Goal: Information Seeking & Learning: Find specific fact

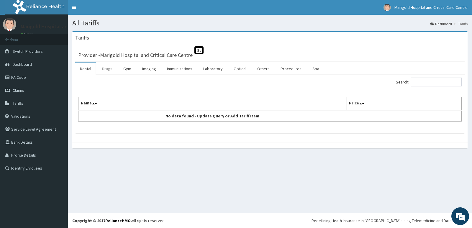
click at [108, 68] on link "Drugs" at bounding box center [107, 69] width 20 height 12
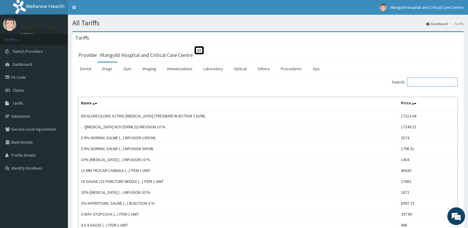
click at [422, 84] on input "Search:" at bounding box center [432, 82] width 51 height 9
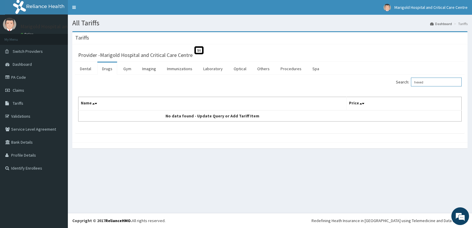
click at [426, 83] on input "hexed" at bounding box center [436, 82] width 51 height 9
click at [426, 81] on input "mouth" at bounding box center [436, 82] width 51 height 9
paste input "[MEDICAL_DATA]"
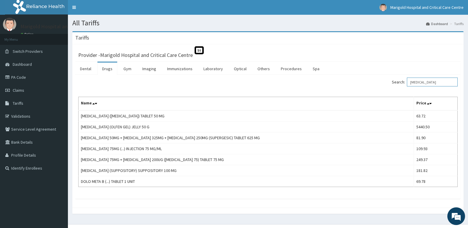
type input "[MEDICAL_DATA]"
